Goal: Task Accomplishment & Management: Manage account settings

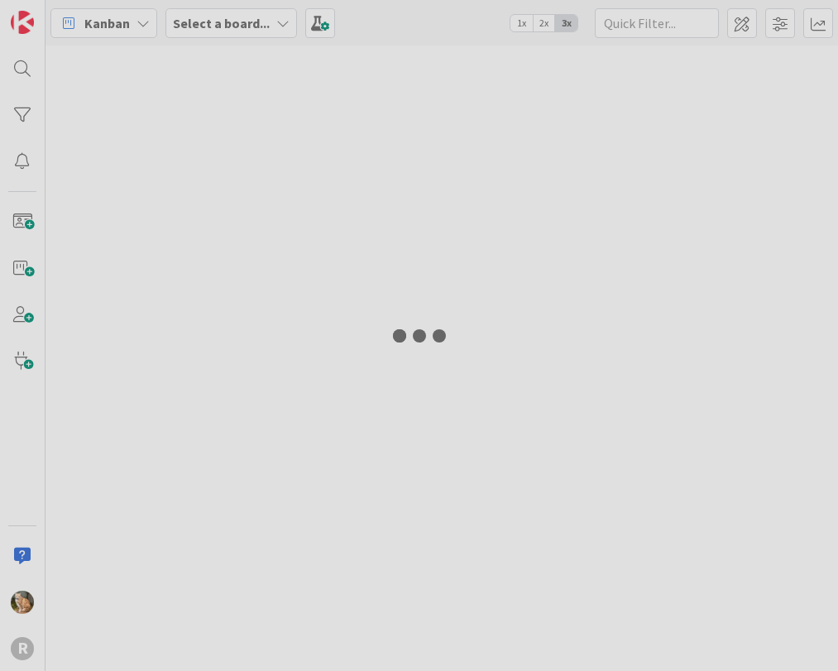
type input "arin"
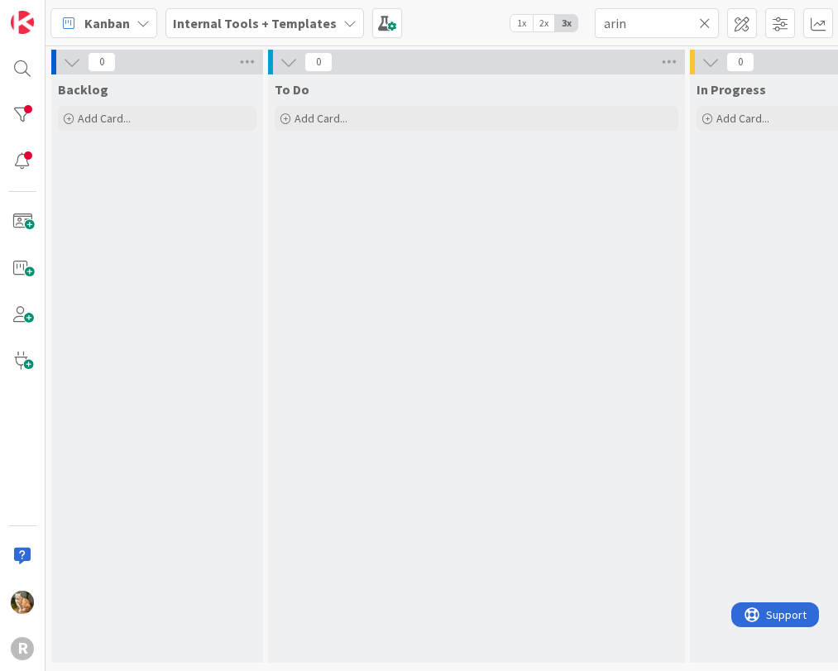
click at [141, 22] on icon at bounding box center [143, 23] width 13 height 13
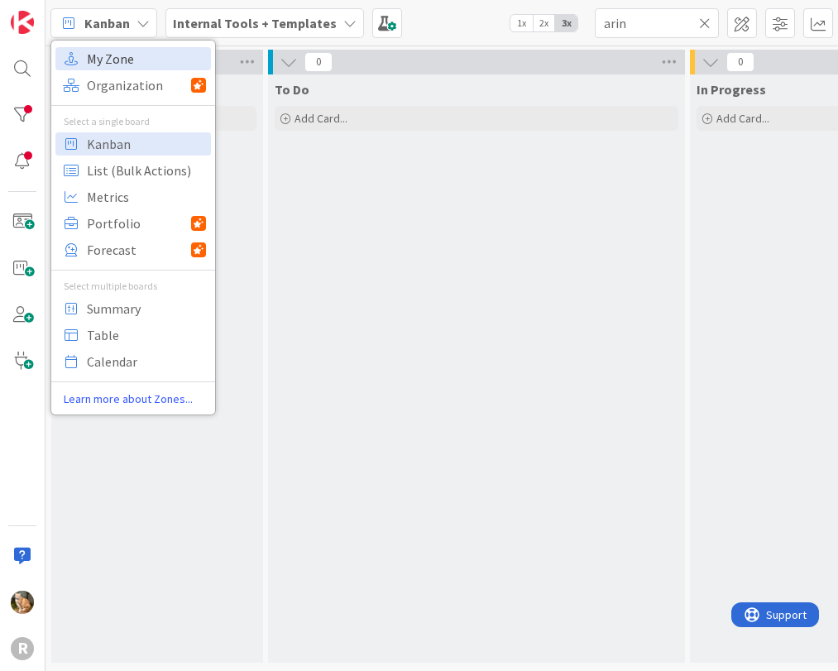
click at [127, 55] on span "My Zone" at bounding box center [146, 58] width 119 height 25
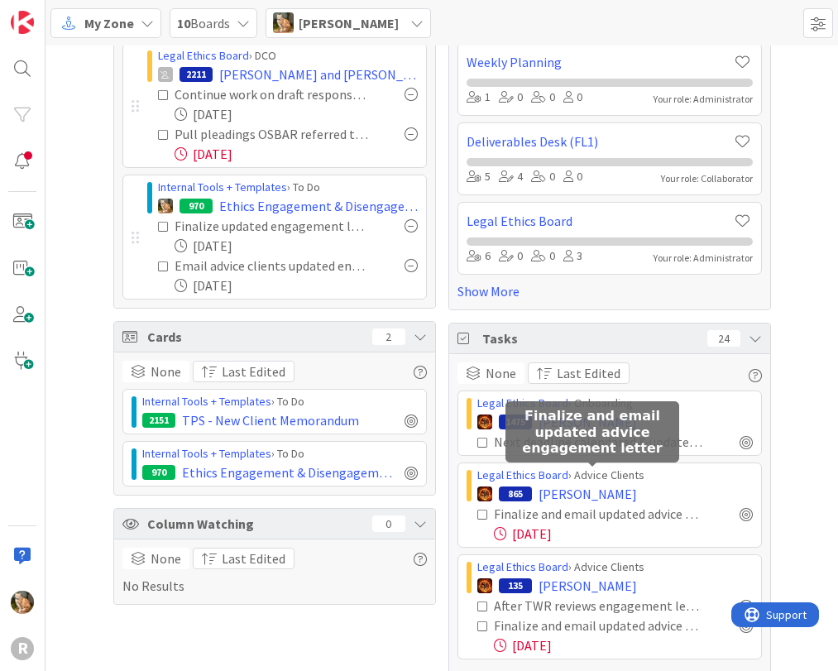
scroll to position [119, 0]
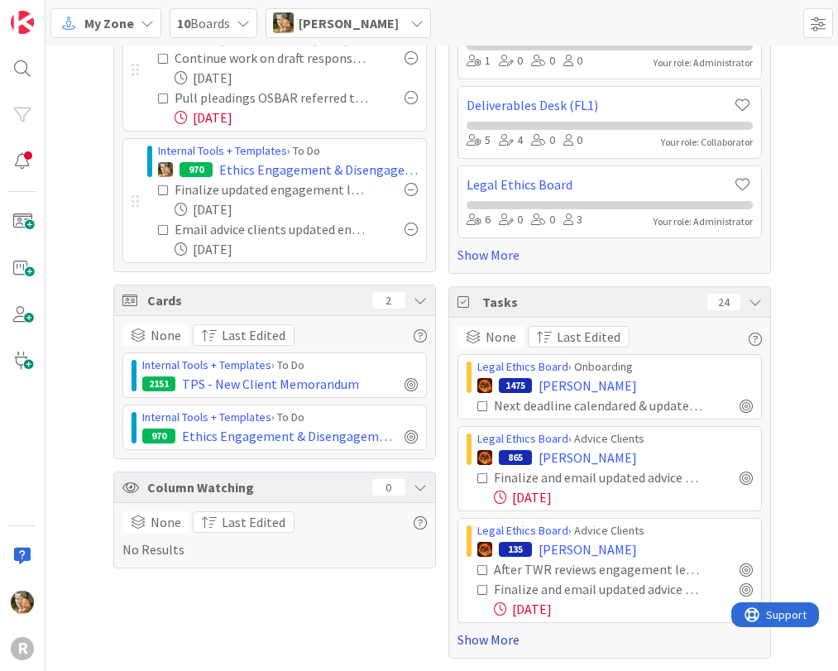
click at [500, 639] on link "Show More" at bounding box center [610, 640] width 305 height 20
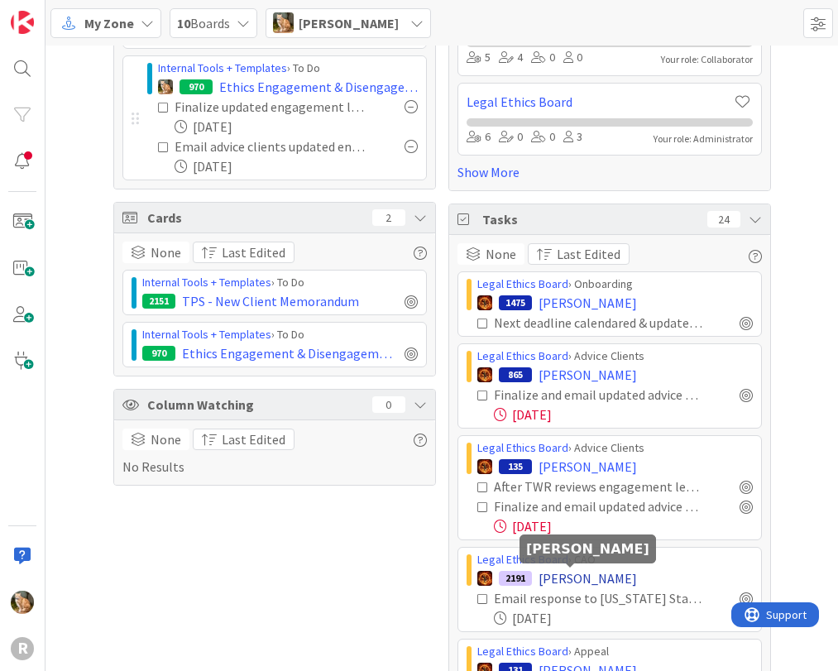
click at [564, 575] on span "[PERSON_NAME]" at bounding box center [588, 579] width 98 height 20
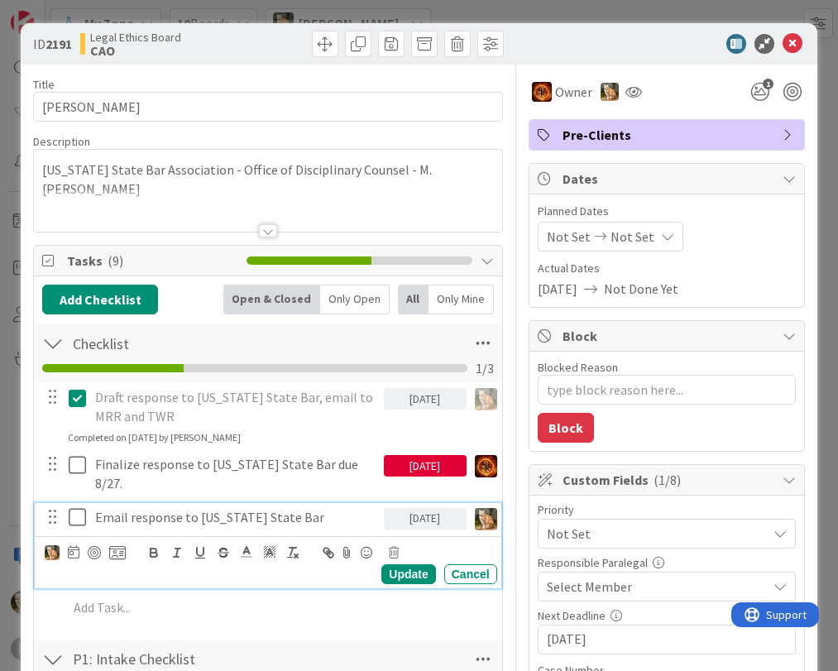
click at [165, 518] on p "Email response to [US_STATE] State Bar" at bounding box center [236, 517] width 282 height 19
click at [92, 550] on div at bounding box center [94, 552] width 13 height 13
click at [382, 574] on div "Update" at bounding box center [409, 575] width 54 height 20
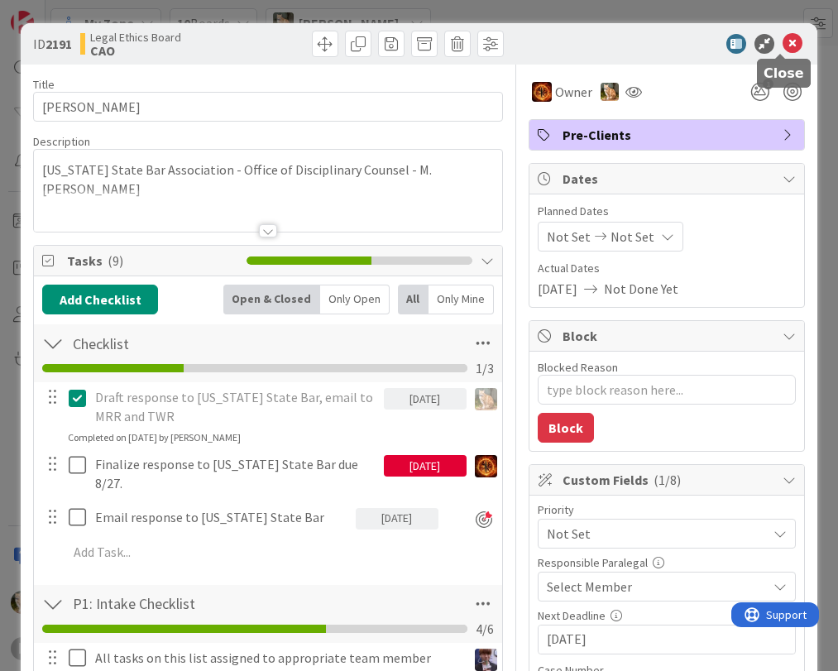
click at [783, 43] on icon at bounding box center [793, 44] width 20 height 20
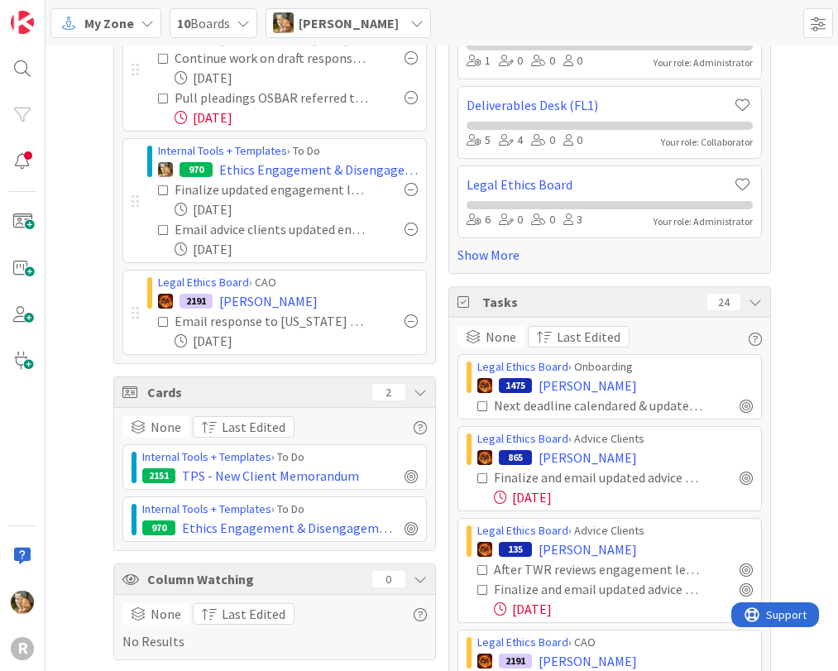
scroll to position [36, 0]
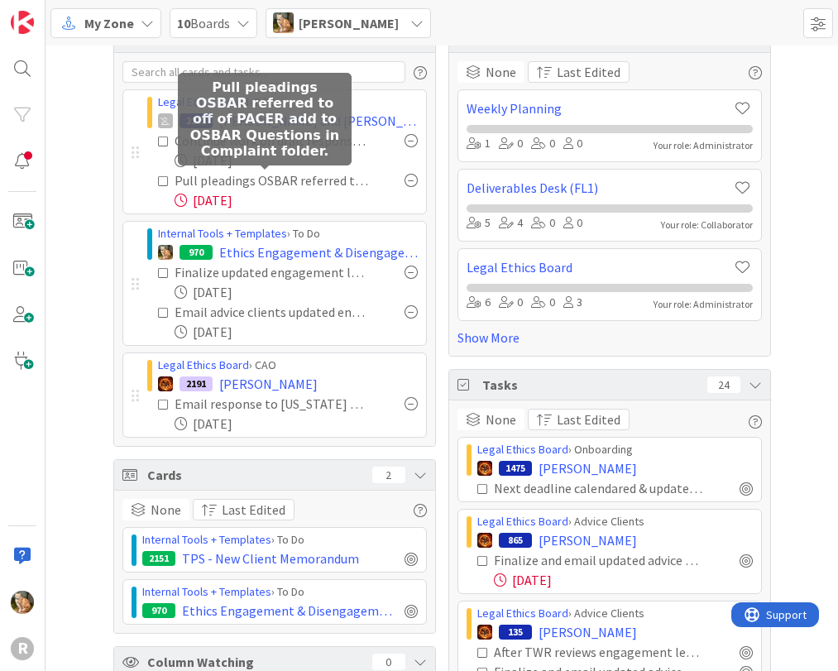
click at [219, 182] on div "Pull pleadings OSBAR referred to off of PACER add to OSBAR Questions in Complai…" at bounding box center [272, 181] width 194 height 20
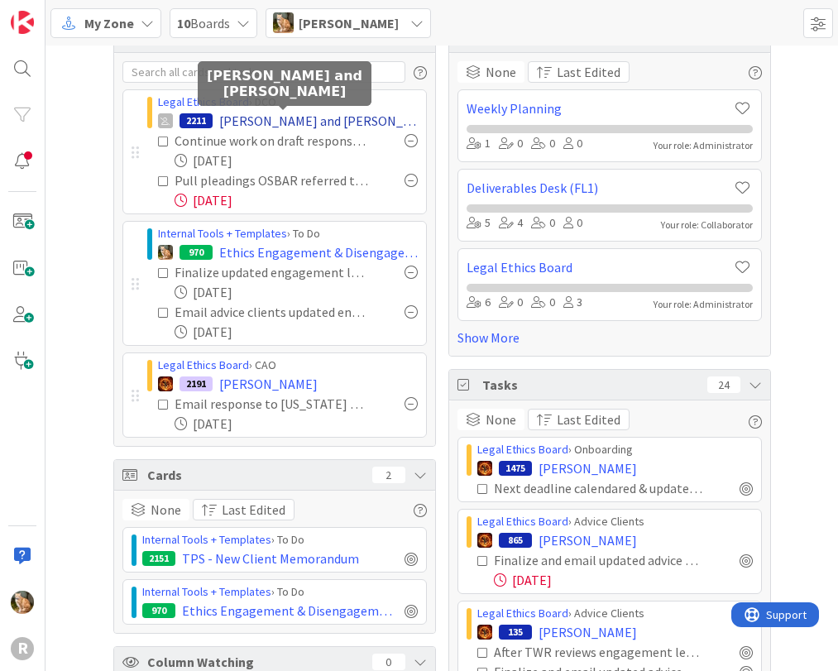
click at [233, 119] on span "[PERSON_NAME] and [PERSON_NAME]" at bounding box center [318, 121] width 199 height 20
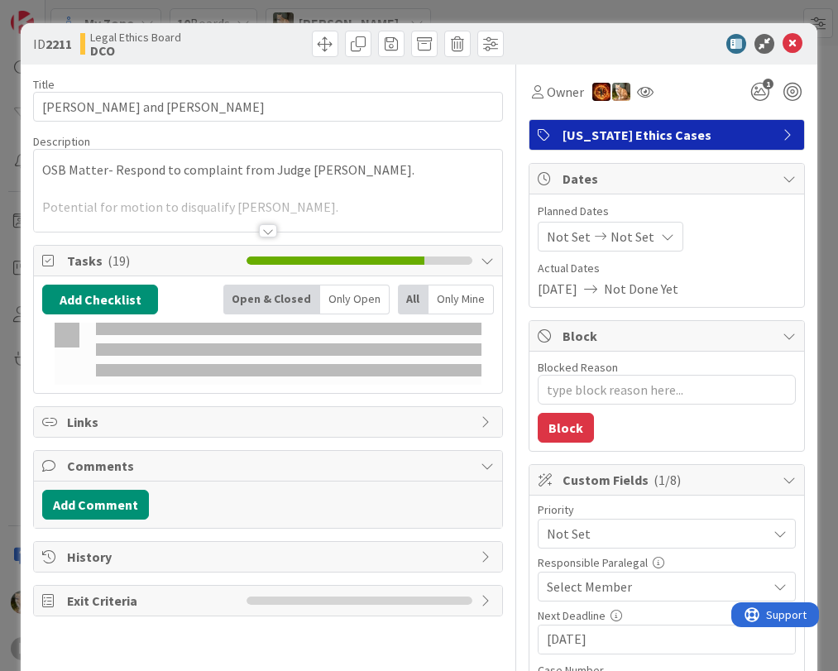
type textarea "x"
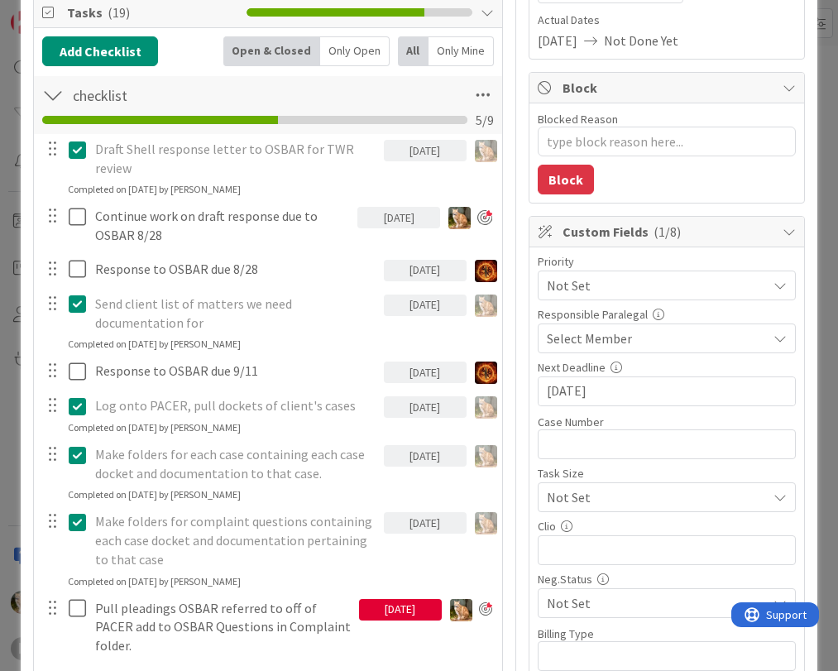
scroll to position [331, 0]
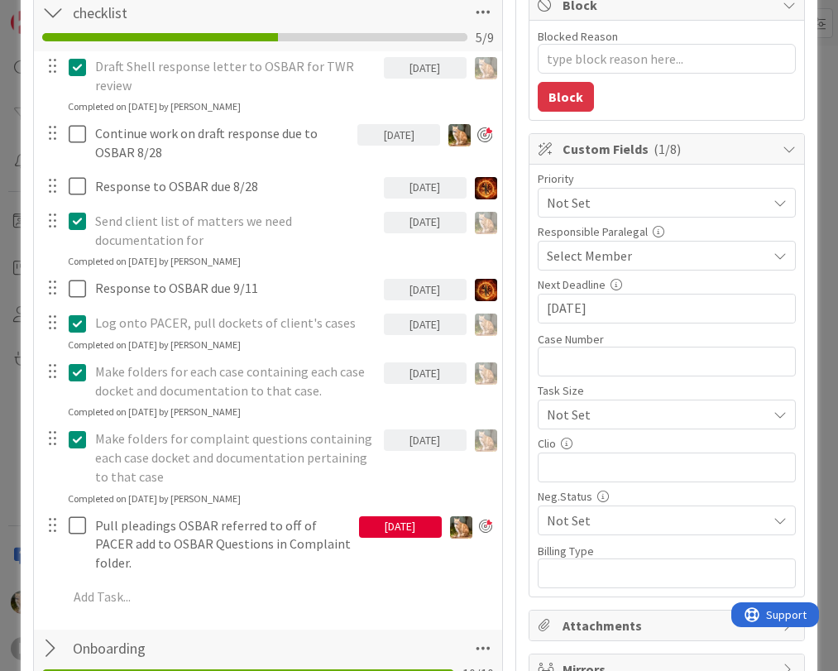
click at [363, 524] on div "[DATE]" at bounding box center [400, 527] width 83 height 22
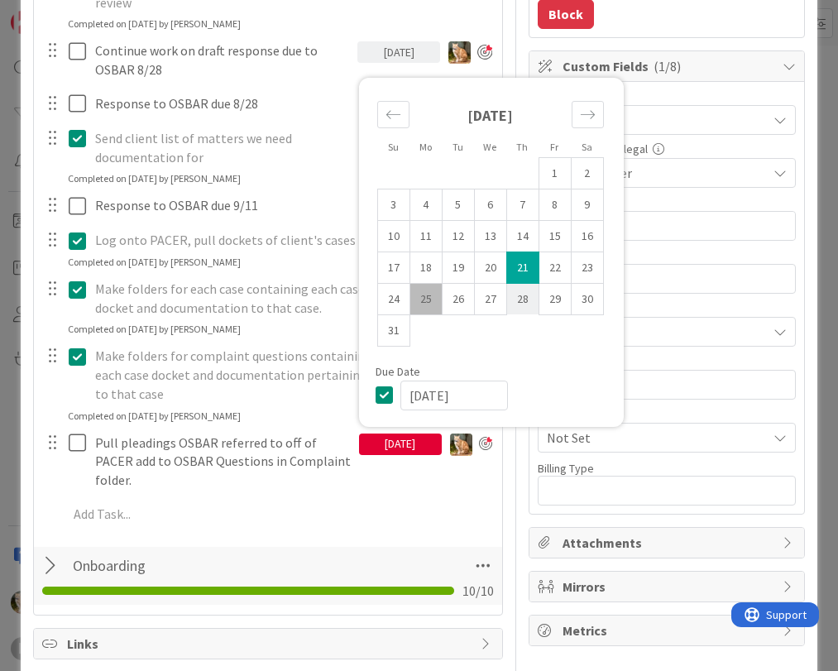
click at [512, 303] on td "28" at bounding box center [523, 298] width 32 height 31
type input "[DATE]"
type textarea "x"
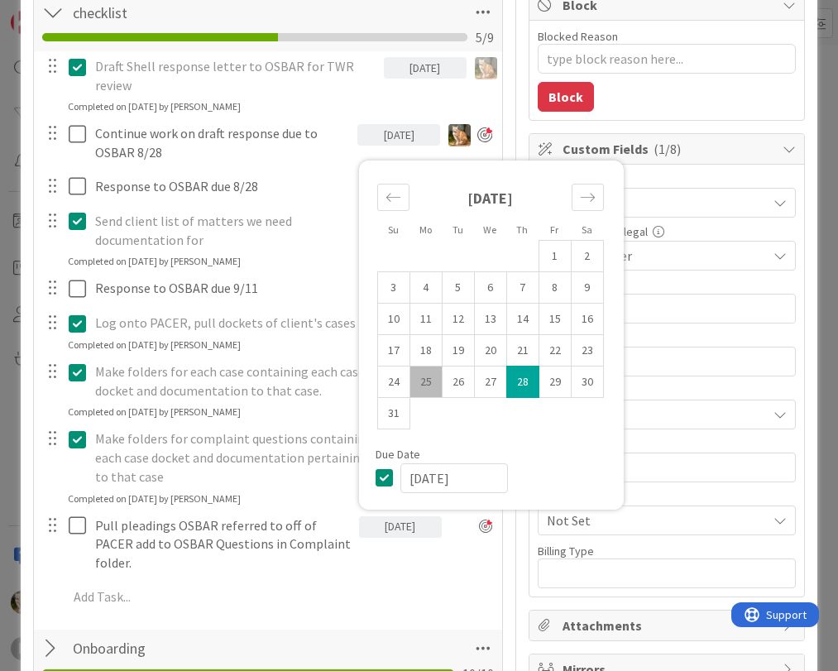
scroll to position [166, 0]
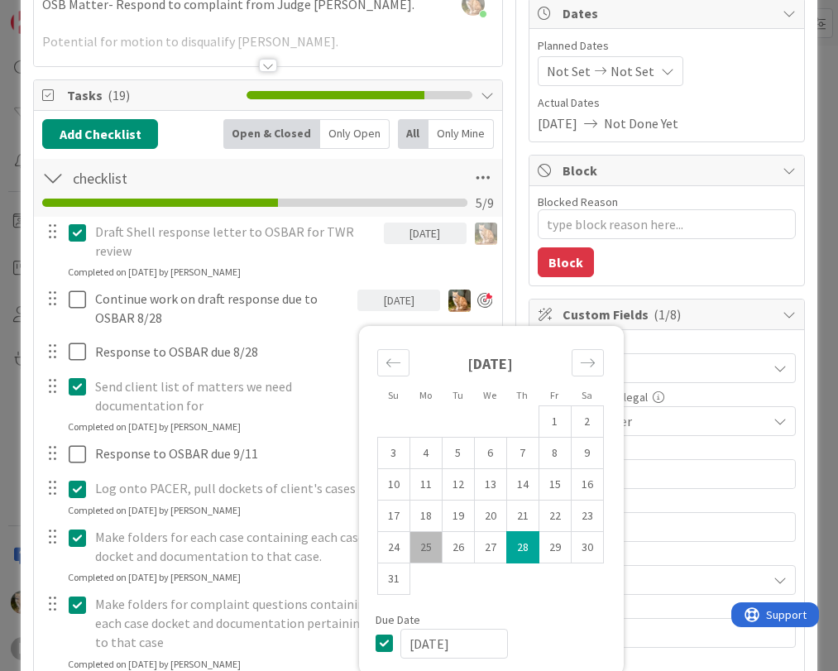
click at [346, 265] on div "Draft Shell response letter to OSBAR for TWR review" at bounding box center [236, 241] width 295 height 47
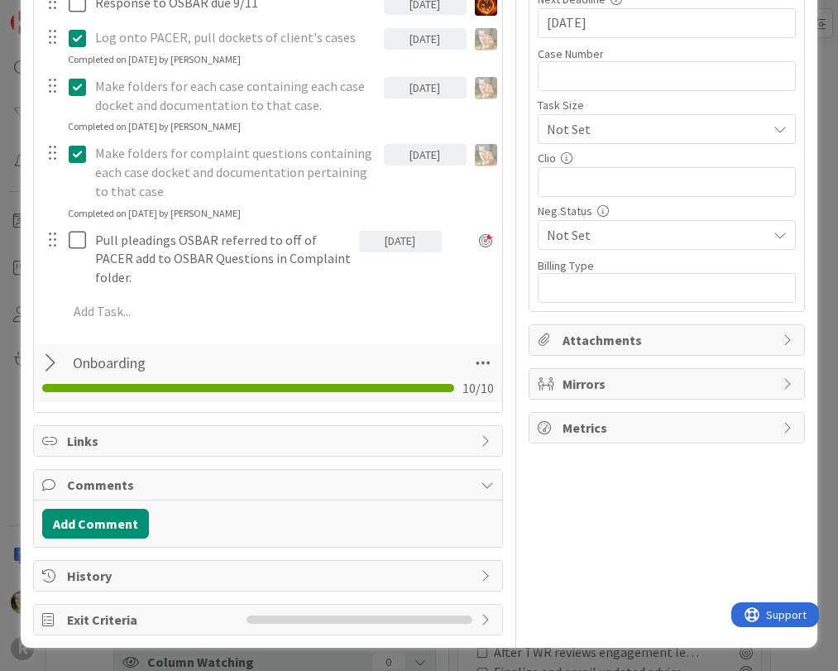
scroll to position [203, 0]
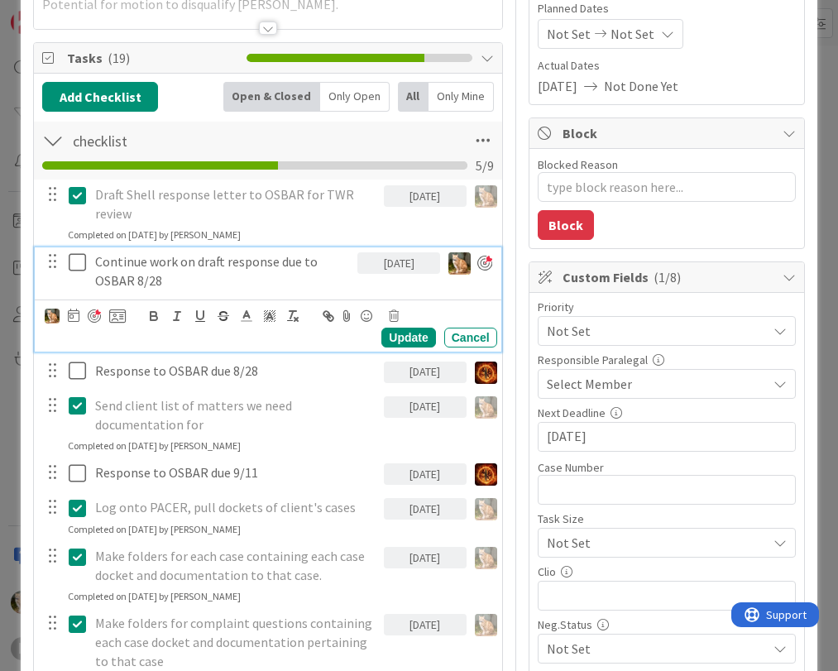
click at [160, 279] on p "Continue work on draft response due to OSBAR 8/28" at bounding box center [223, 270] width 256 height 37
click at [396, 265] on div "[DATE]" at bounding box center [399, 263] width 83 height 22
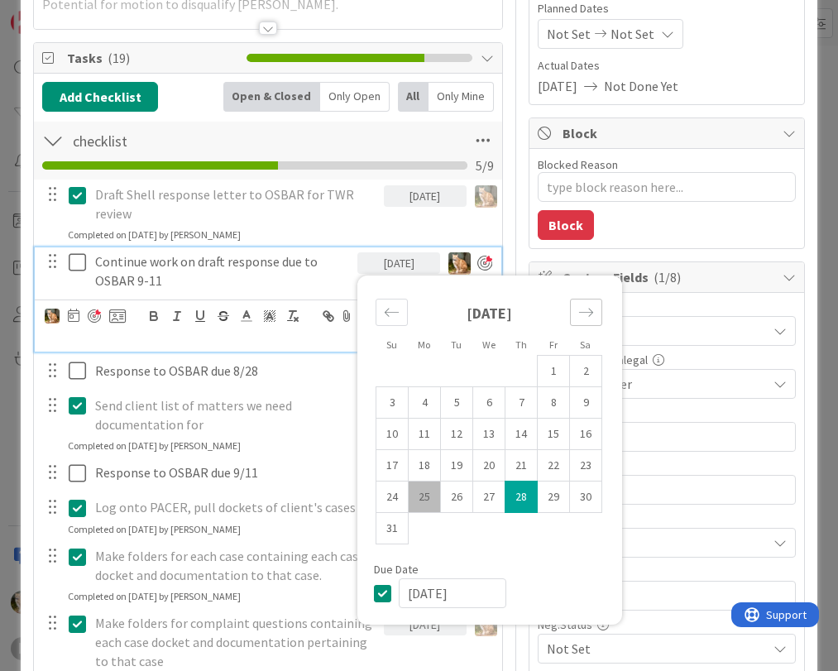
click at [579, 308] on icon "Move forward to switch to the next month." at bounding box center [587, 313] width 16 height 16
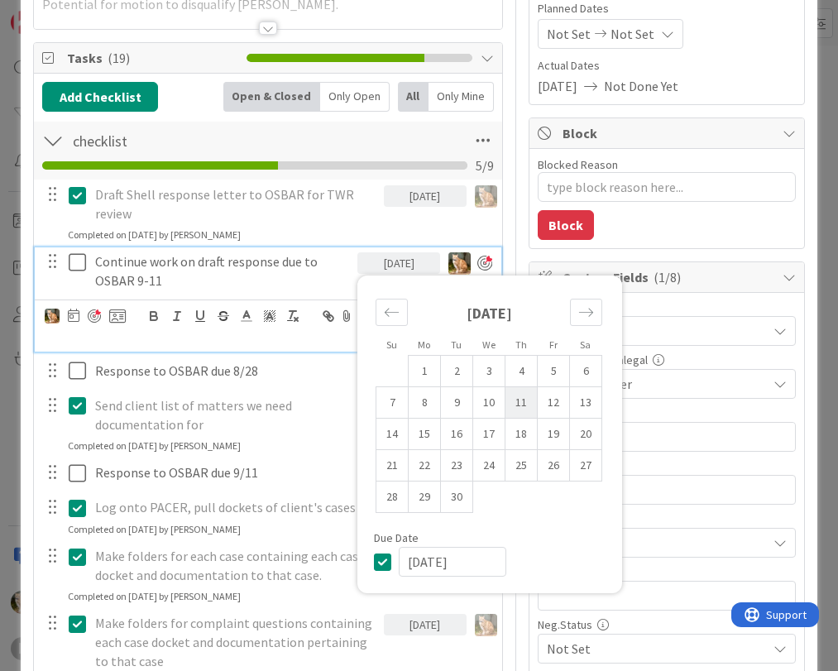
click at [509, 403] on td "11" at bounding box center [522, 402] width 32 height 31
type input "[DATE]"
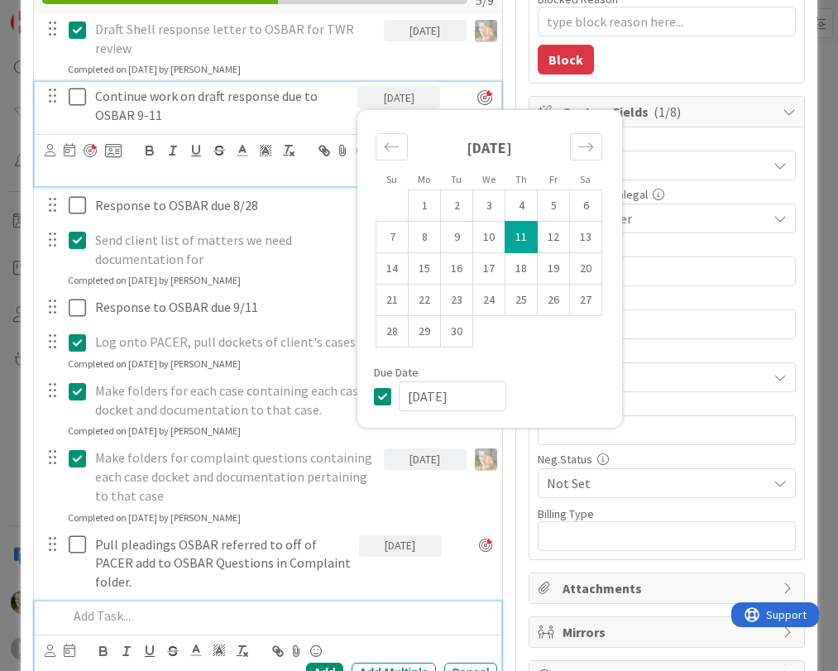
click at [296, 613] on p at bounding box center [279, 616] width 422 height 19
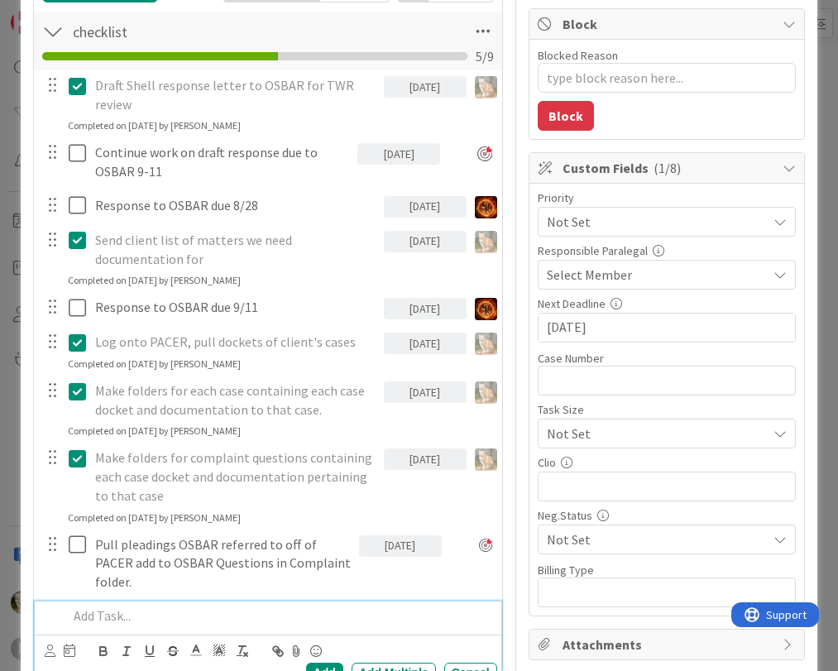
type textarea "x"
